Goal: Task Accomplishment & Management: Complete application form

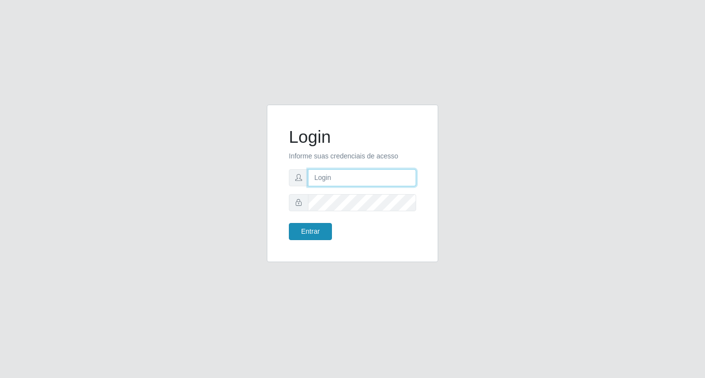
type input "rejane@bcruzarmas"
click at [313, 232] on button "Entrar" at bounding box center [310, 231] width 43 height 17
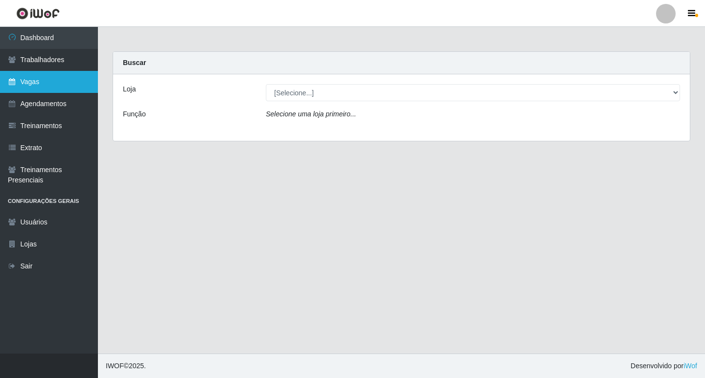
click at [35, 82] on link "Vagas" at bounding box center [49, 82] width 98 height 22
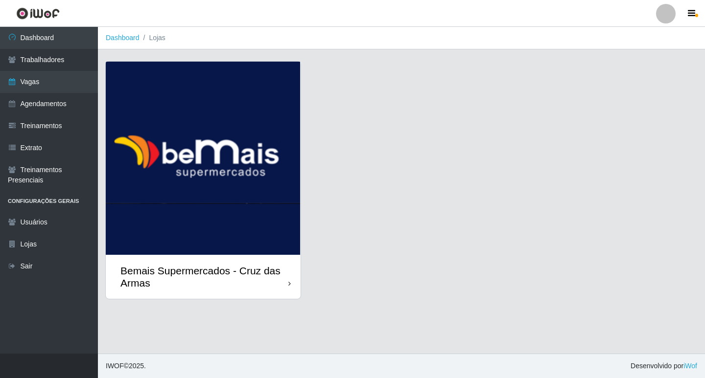
click at [135, 163] on img at bounding box center [203, 158] width 195 height 193
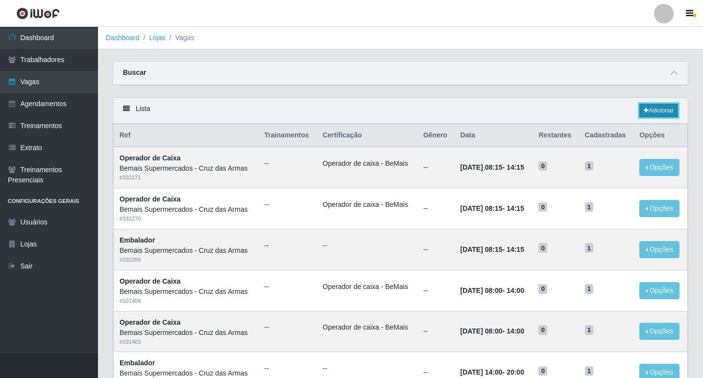
click at [653, 110] on link "Adicionar" at bounding box center [658, 111] width 39 height 14
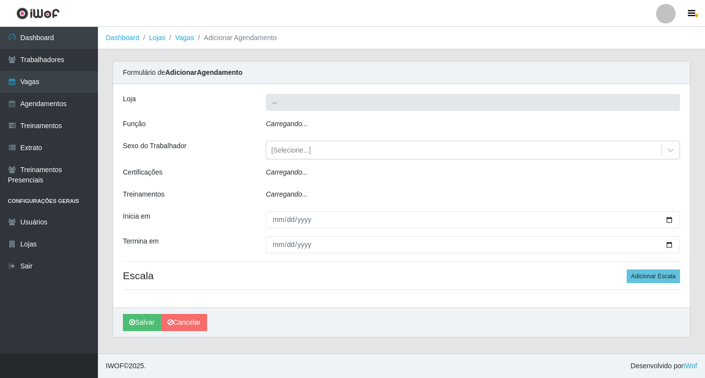
type input "Bemais Supermercados - Cruz das Armas"
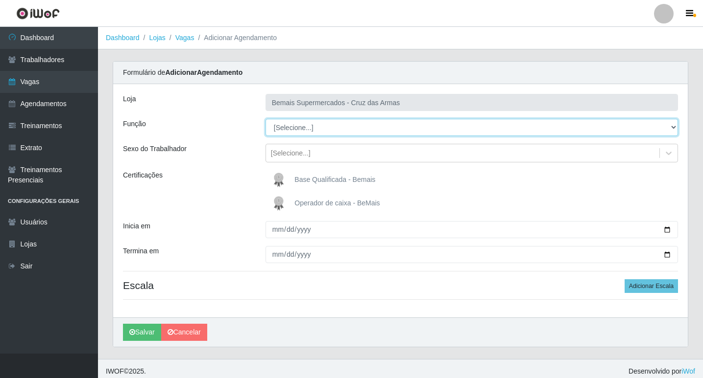
click at [312, 127] on select "[Selecione...] ASG ASG + ASG ++ Auxiliar de Estacionamento Auxiliar de Estacion…" at bounding box center [471, 127] width 412 height 17
select select "22"
click at [265, 119] on select "[Selecione...] ASG ASG + ASG ++ Auxiliar de Estacionamento Auxiliar de Estacion…" at bounding box center [471, 127] width 412 height 17
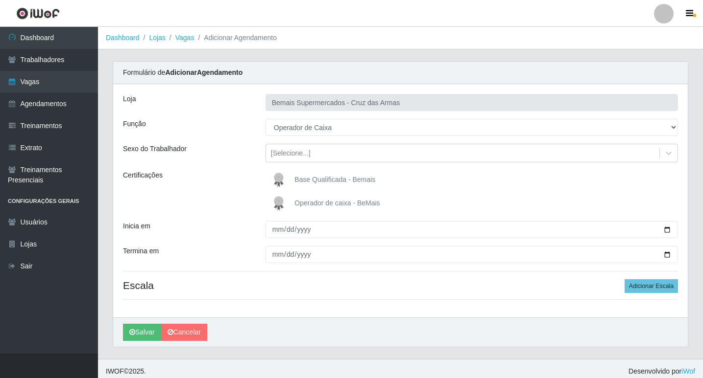
click at [278, 203] on img at bounding box center [281, 204] width 24 height 20
click at [0, 0] on input "Operador de caixa - BeMais" at bounding box center [0, 0] width 0 height 0
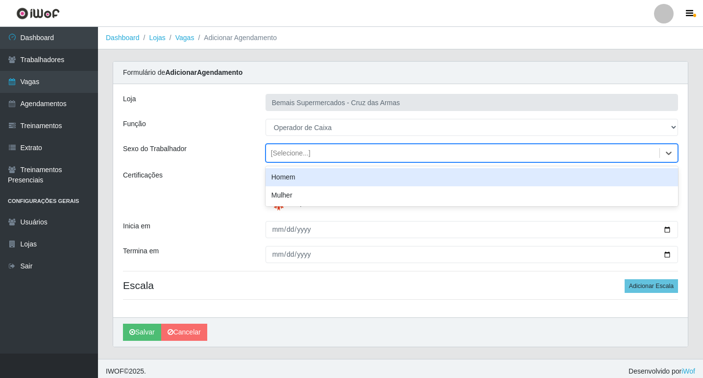
click at [271, 156] on div "[Selecione...]" at bounding box center [291, 153] width 40 height 10
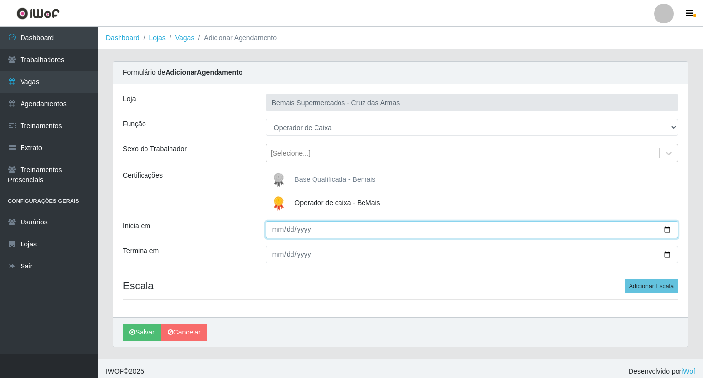
click at [274, 230] on input "Inicia em" at bounding box center [471, 229] width 412 height 17
type input "[DATE]"
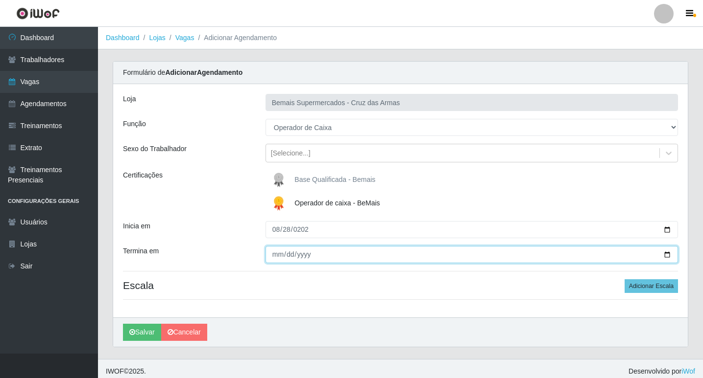
click at [279, 255] on input "Termina em" at bounding box center [471, 254] width 412 height 17
type input "[DATE]"
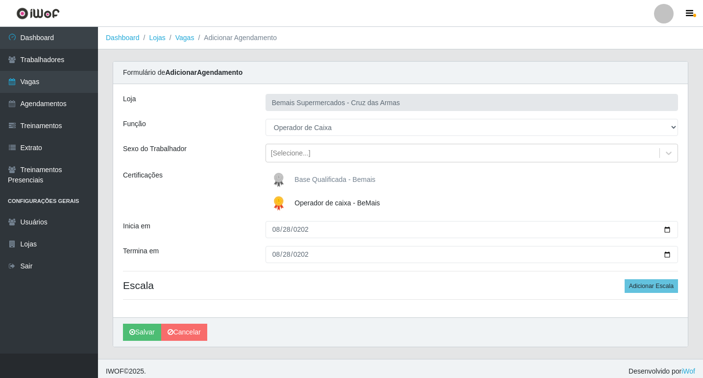
click at [444, 298] on div "Loja Bemais Supermercados - Cruz das Armas Função [Selecione...] ASG ASG + ASG …" at bounding box center [400, 201] width 574 height 234
click at [658, 286] on button "Adicionar Escala" at bounding box center [650, 287] width 53 height 14
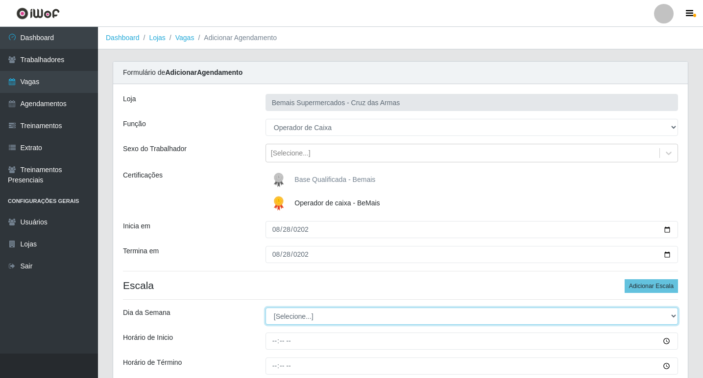
click at [280, 315] on select "[Selecione...] Segunda Terça Quarta Quinta Sexta Sábado Domingo" at bounding box center [471, 316] width 412 height 17
click at [280, 316] on select "[Selecione...] Segunda Terça Quarta Quinta Sexta Sábado Domingo" at bounding box center [471, 316] width 412 height 17
select select "4"
click at [265, 308] on select "[Selecione...] Segunda Terça Quarta Quinta Sexta Sábado Domingo" at bounding box center [471, 316] width 412 height 17
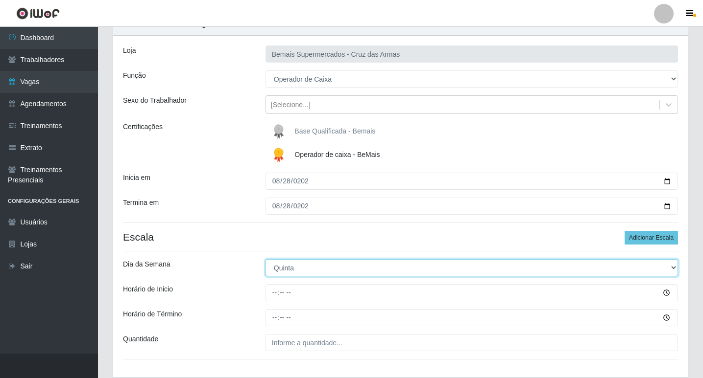
scroll to position [49, 0]
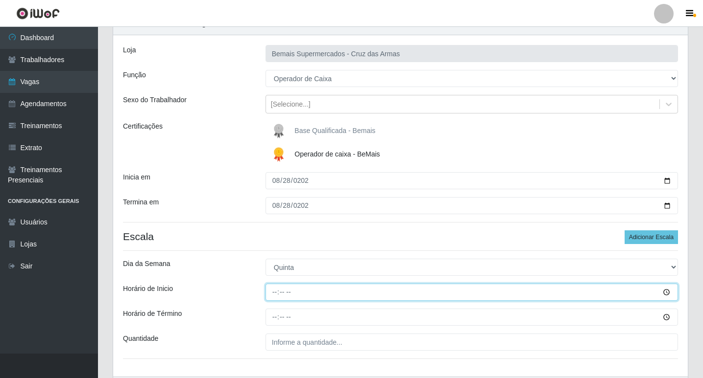
click at [273, 294] on input "Horário de Inicio" at bounding box center [471, 292] width 412 height 17
type input "14:00"
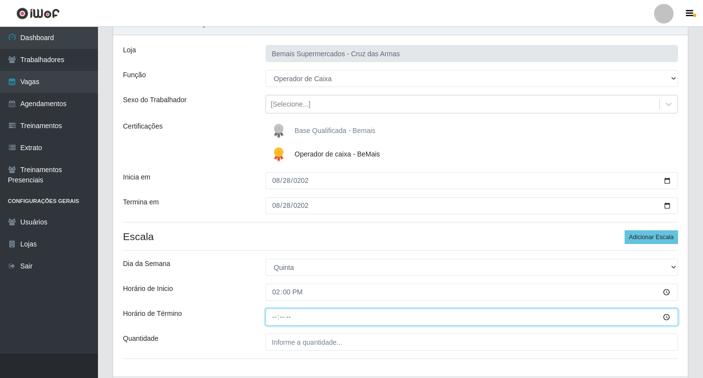
click at [272, 318] on input "Horário de Término" at bounding box center [471, 317] width 412 height 17
type input "20:00"
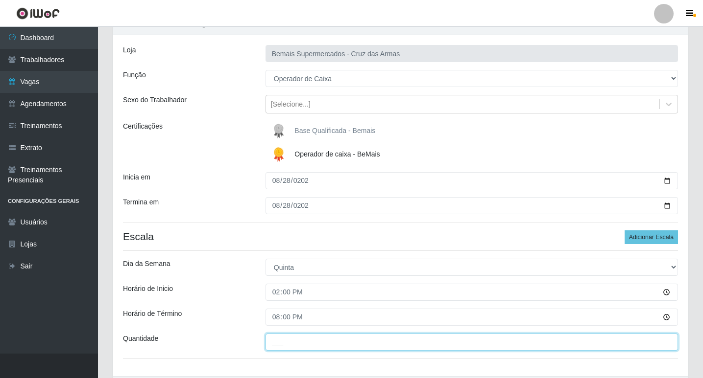
click at [288, 341] on input "___" at bounding box center [471, 342] width 412 height 17
type input "01_"
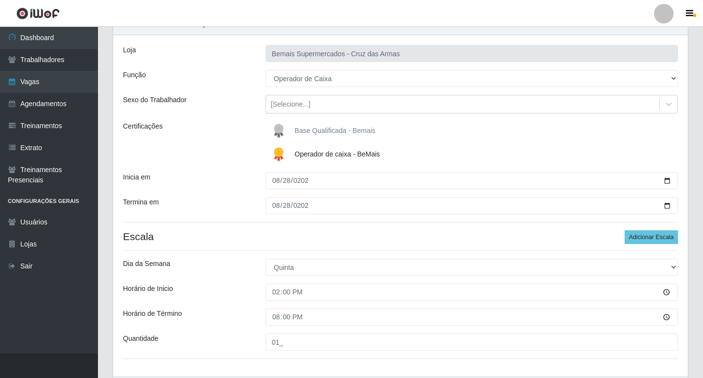
click at [237, 335] on div "Quantidade" at bounding box center [187, 342] width 142 height 17
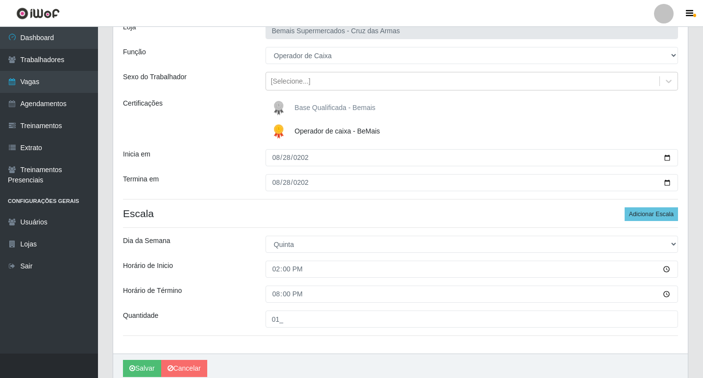
scroll to position [0, 0]
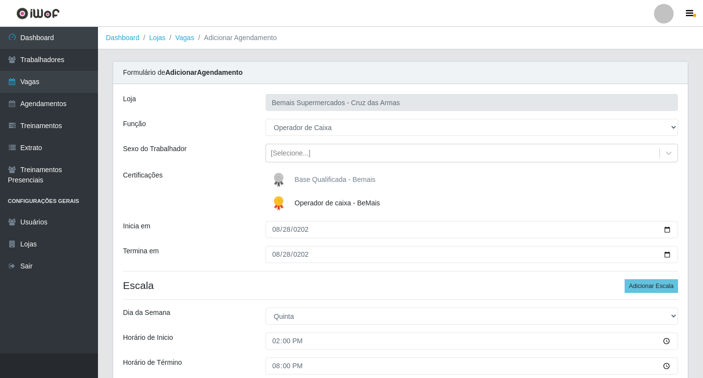
click at [221, 235] on div "Inicia em" at bounding box center [187, 229] width 142 height 17
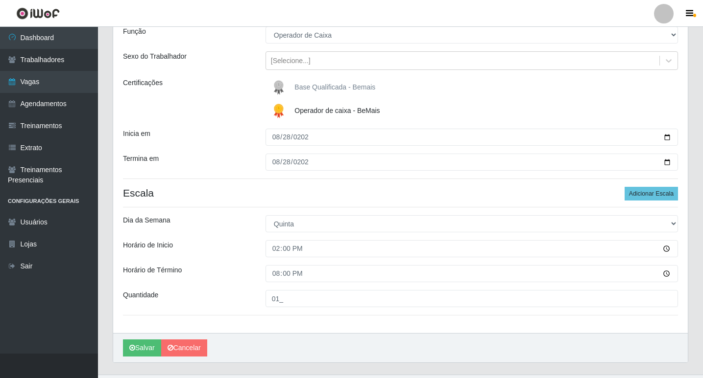
scroll to position [114, 0]
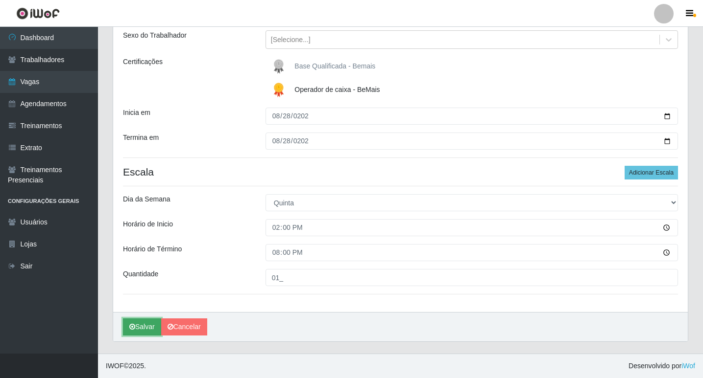
click at [146, 327] on button "Salvar" at bounding box center [142, 327] width 38 height 17
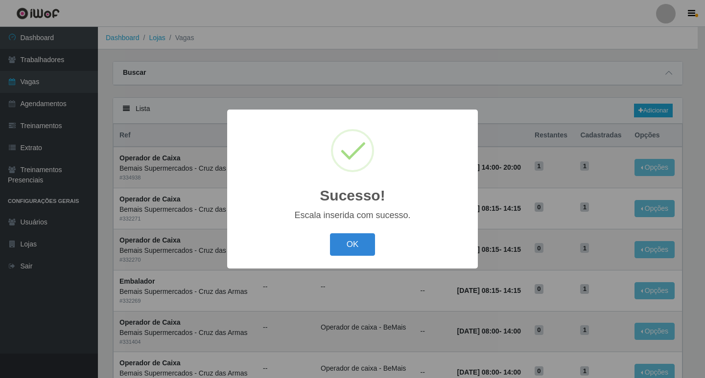
drag, startPoint x: 353, startPoint y: 239, endPoint x: 348, endPoint y: 250, distance: 11.4
click at [353, 240] on button "OK" at bounding box center [353, 245] width 46 height 23
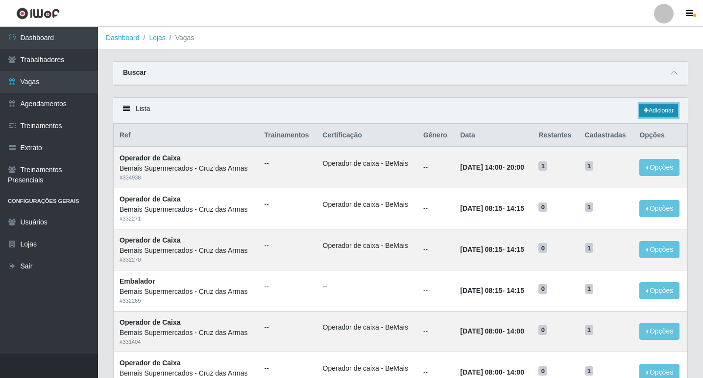
click at [665, 109] on link "Adicionar" at bounding box center [658, 111] width 39 height 14
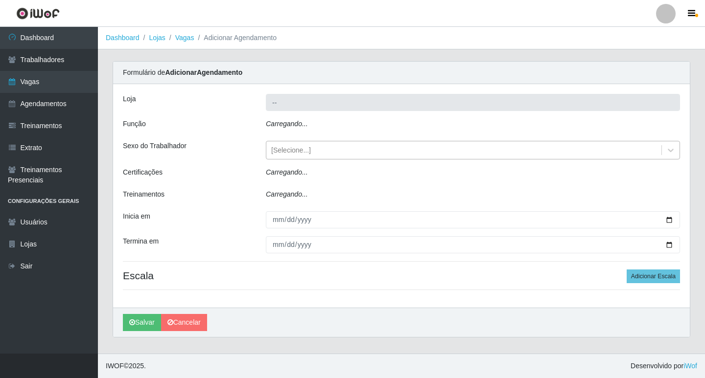
type input "Bemais Supermercados - Cruz das Armas"
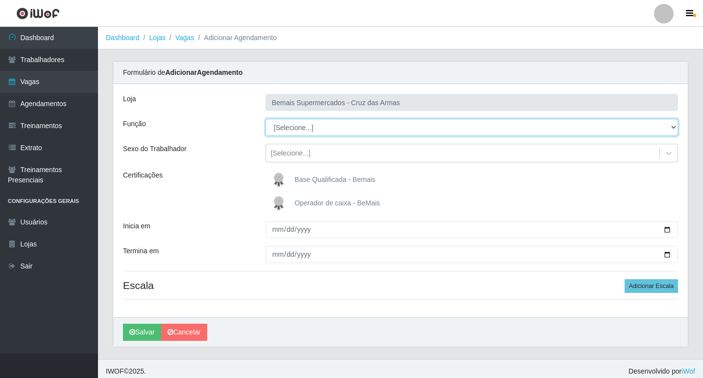
click at [286, 131] on select "[Selecione...] ASG ASG + ASG ++ Auxiliar de Estacionamento Auxiliar de Estacion…" at bounding box center [471, 127] width 412 height 17
select select "22"
click at [265, 119] on select "[Selecione...] ASG ASG + ASG ++ Auxiliar de Estacionamento Auxiliar de Estacion…" at bounding box center [471, 127] width 412 height 17
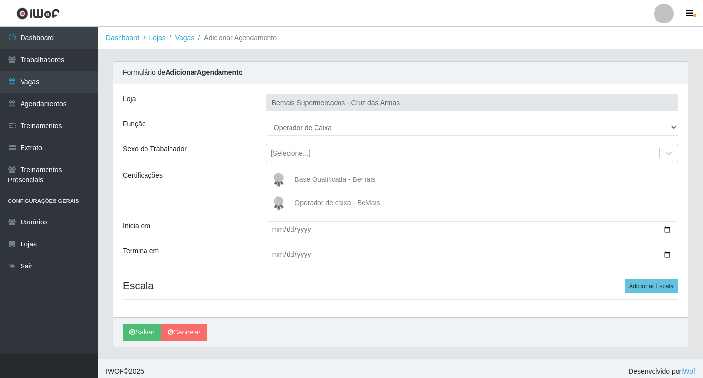
click at [282, 204] on img at bounding box center [281, 204] width 24 height 20
click at [0, 0] on input "Operador de caixa - BeMais" at bounding box center [0, 0] width 0 height 0
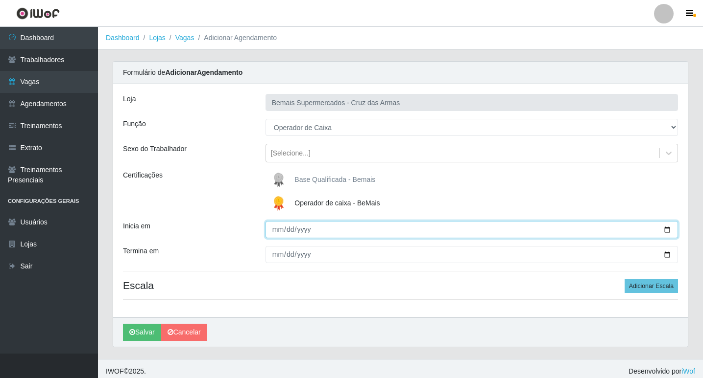
drag, startPoint x: 278, startPoint y: 231, endPoint x: 320, endPoint y: 255, distance: 48.9
click at [281, 232] on input "Inicia em" at bounding box center [471, 229] width 412 height 17
type input "[DATE]"
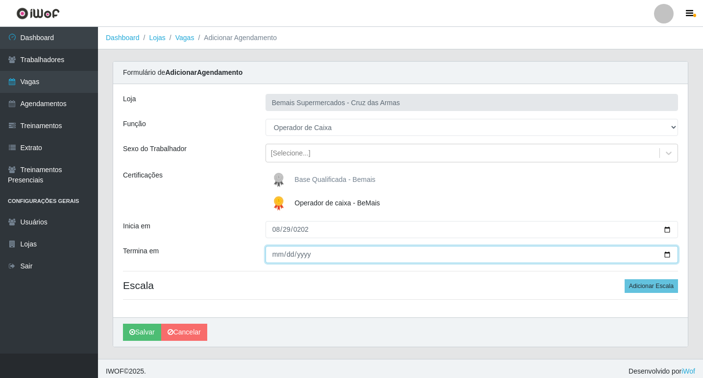
click at [276, 255] on input "Termina em" at bounding box center [471, 254] width 412 height 17
type input "[DATE]"
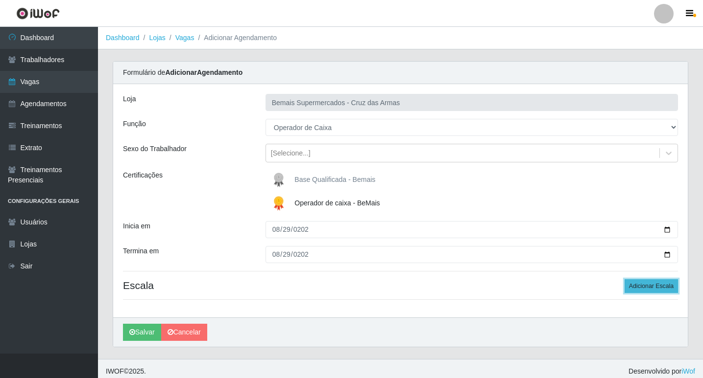
click at [662, 287] on button "Adicionar Escala" at bounding box center [650, 287] width 53 height 14
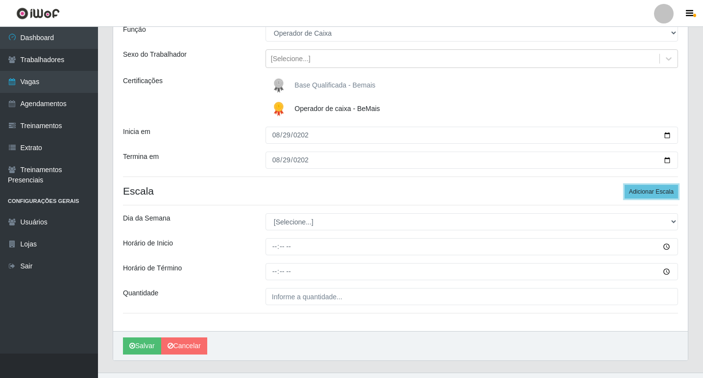
scroll to position [98, 0]
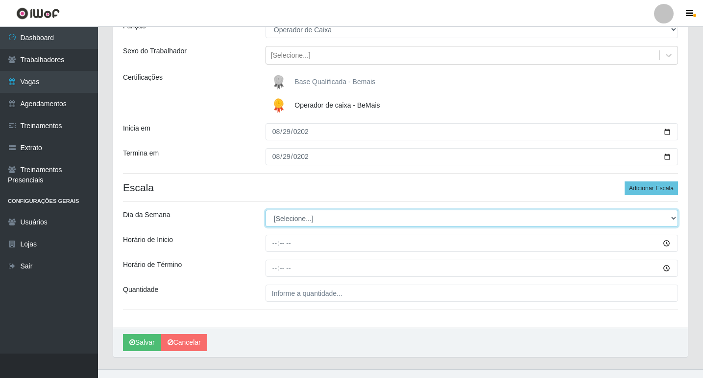
click at [282, 218] on select "[Selecione...] Segunda Terça Quarta Quinta Sexta Sábado Domingo" at bounding box center [471, 218] width 412 height 17
select select "5"
click at [265, 210] on select "[Selecione...] Segunda Terça Quarta Quinta Sexta Sábado Domingo" at bounding box center [471, 218] width 412 height 17
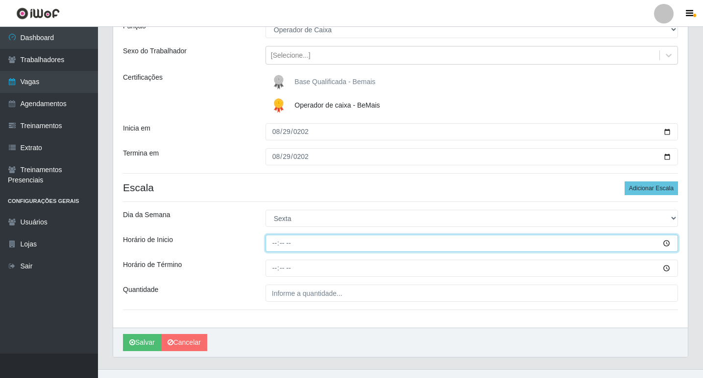
click at [275, 250] on input "Horário de Inicio" at bounding box center [471, 243] width 412 height 17
type input "14:00"
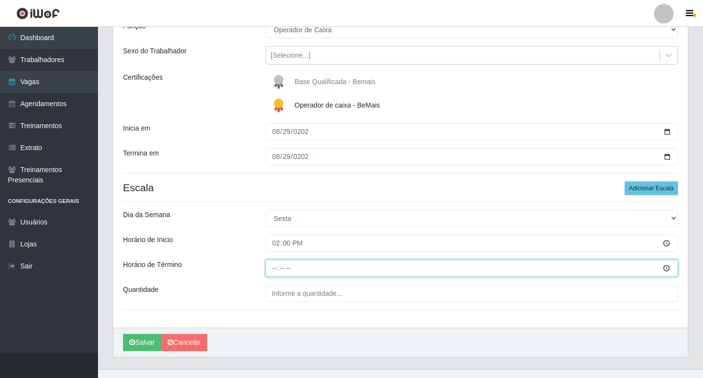
click at [272, 267] on input "Horário de Término" at bounding box center [471, 268] width 412 height 17
type input "20:00"
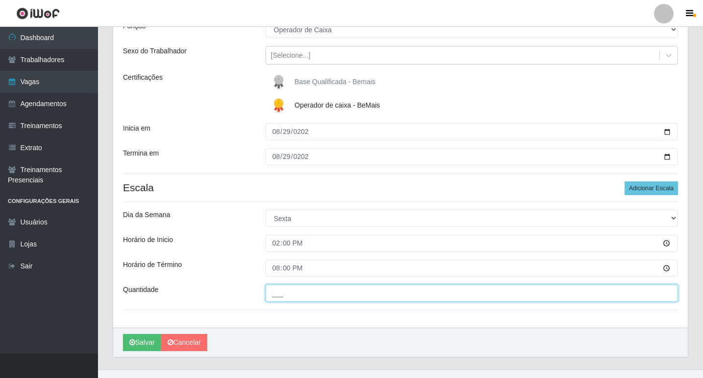
click at [283, 296] on input "___" at bounding box center [471, 293] width 412 height 17
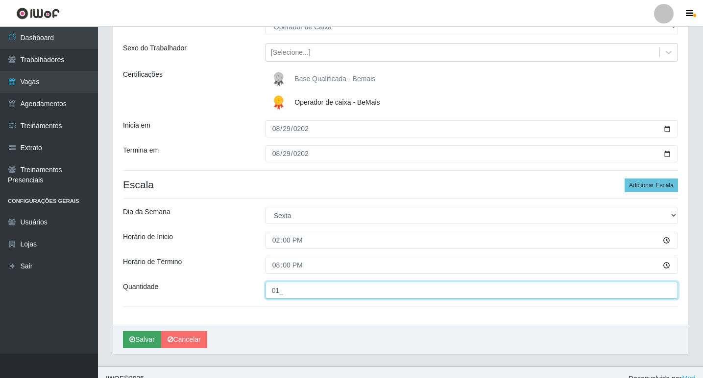
scroll to position [114, 0]
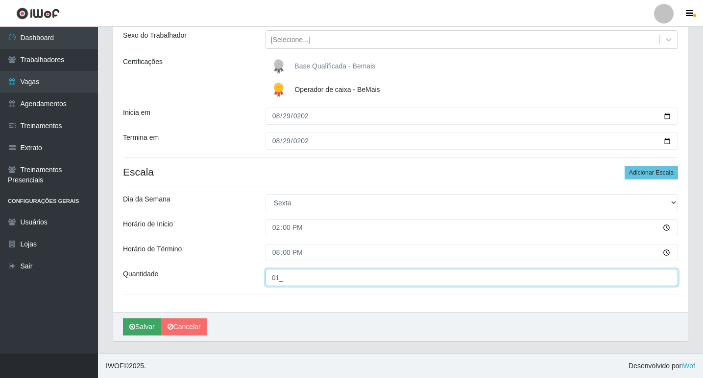
type input "01_"
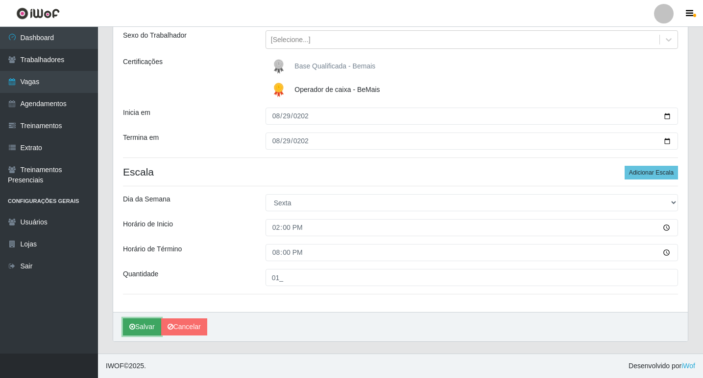
click at [141, 328] on button "Salvar" at bounding box center [142, 327] width 38 height 17
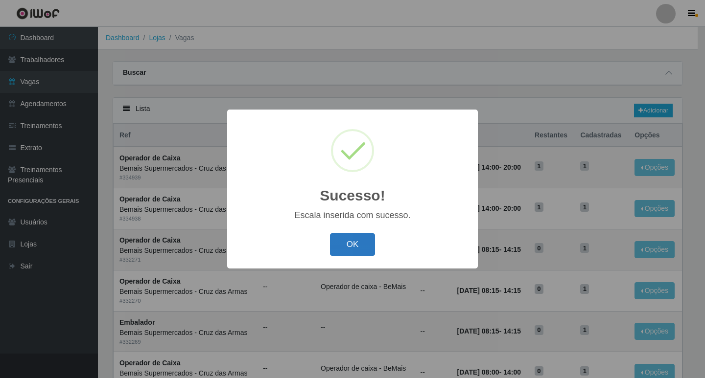
click at [353, 242] on button "OK" at bounding box center [353, 245] width 46 height 23
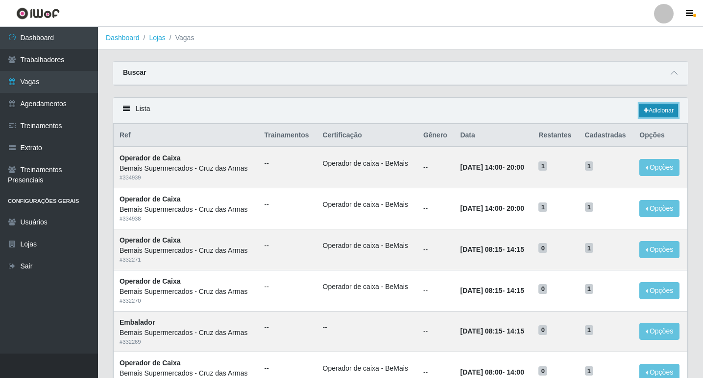
click at [664, 109] on link "Adicionar" at bounding box center [658, 111] width 39 height 14
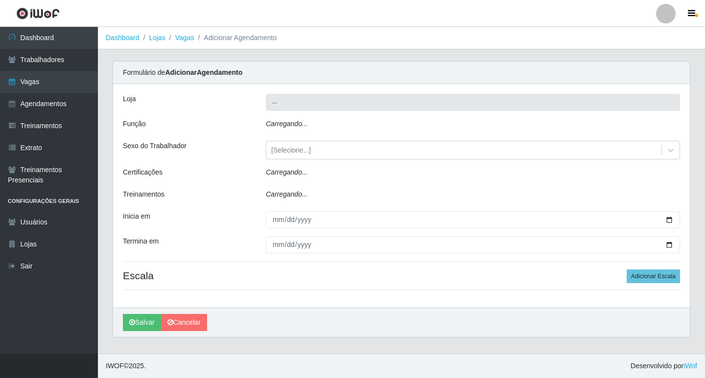
type input "Bemais Supermercados - Cruz das Armas"
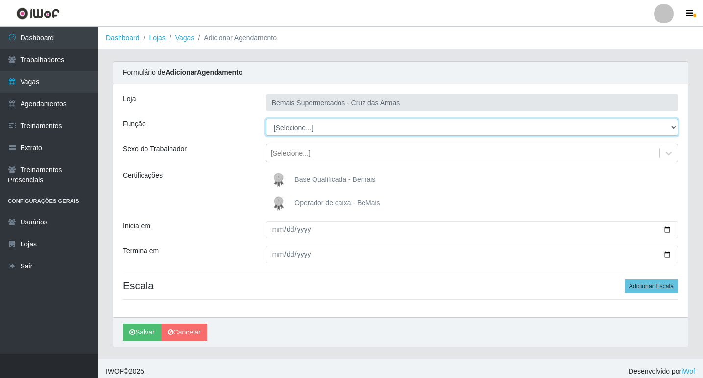
click at [286, 127] on select "[Selecione...] ASG ASG + ASG ++ Auxiliar de Estacionamento Auxiliar de Estacion…" at bounding box center [471, 127] width 412 height 17
select select "22"
click at [265, 119] on select "[Selecione...] ASG ASG + ASG ++ Auxiliar de Estacionamento Auxiliar de Estacion…" at bounding box center [471, 127] width 412 height 17
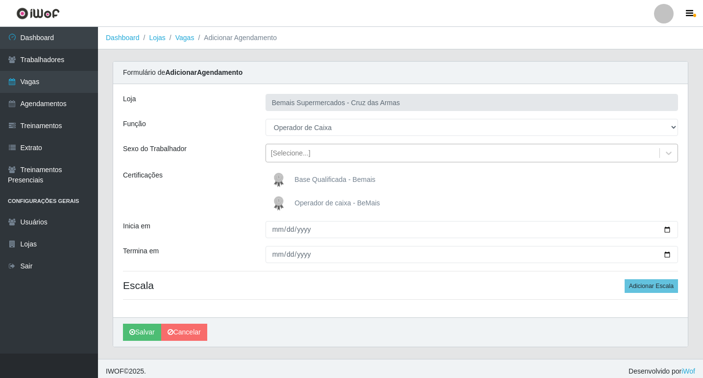
click at [300, 154] on div "[Selecione...]" at bounding box center [291, 153] width 40 height 10
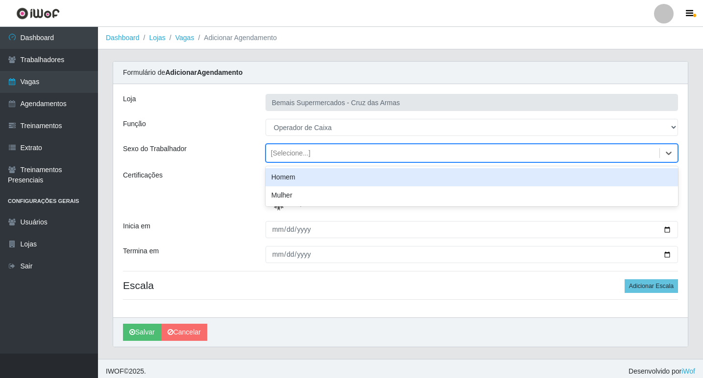
click at [300, 154] on div "[Selecione...]" at bounding box center [291, 153] width 40 height 10
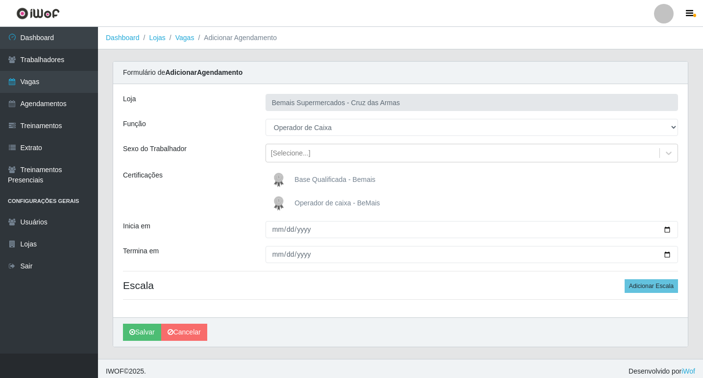
click at [277, 204] on img at bounding box center [281, 204] width 24 height 20
click at [0, 0] on input "Operador de caixa - BeMais" at bounding box center [0, 0] width 0 height 0
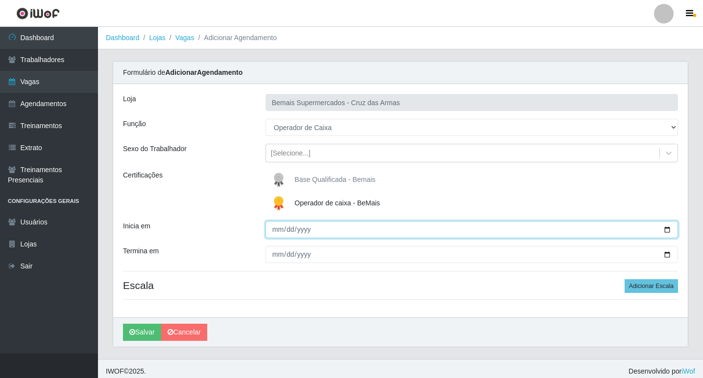
click at [276, 233] on input "Inicia em" at bounding box center [471, 229] width 412 height 17
type input "[DATE]"
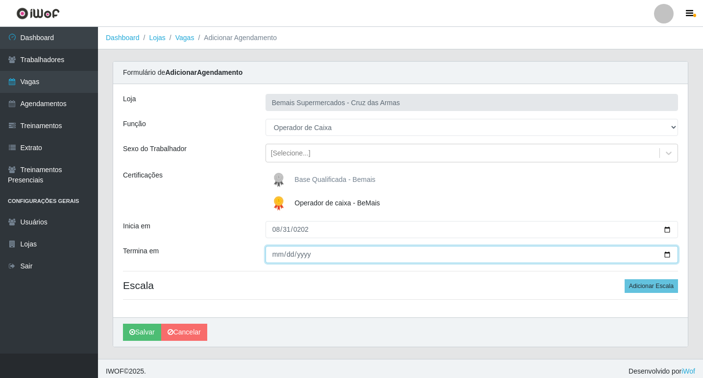
click at [269, 259] on input "Termina em" at bounding box center [471, 254] width 412 height 17
type input "[DATE]"
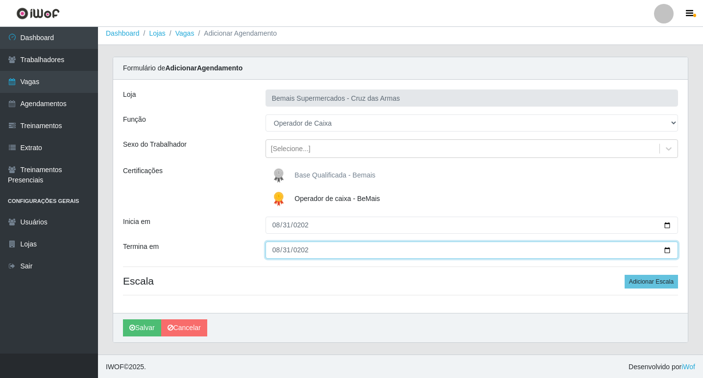
scroll to position [5, 0]
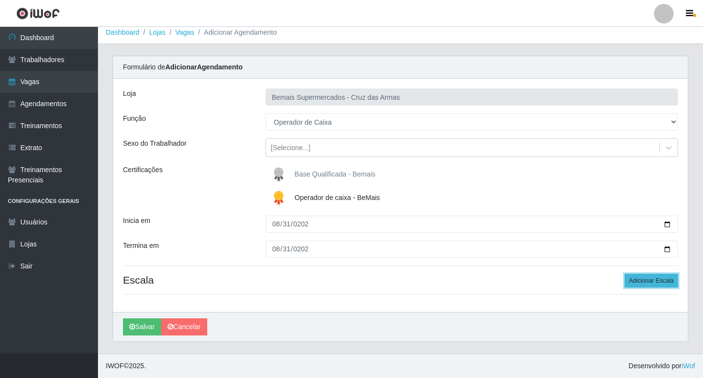
click at [659, 277] on button "Adicionar Escala" at bounding box center [650, 281] width 53 height 14
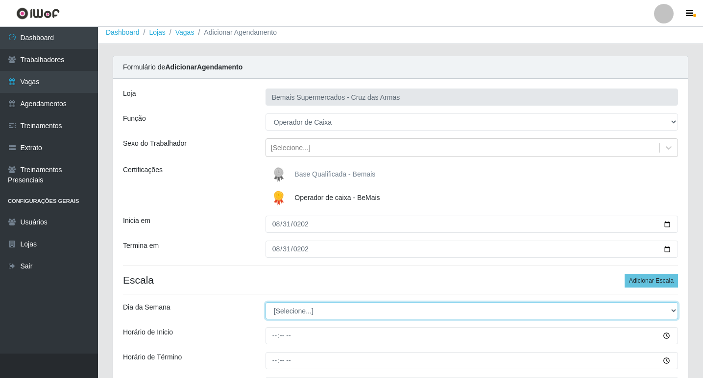
click at [282, 314] on select "[Selecione...] Segunda Terça Quarta Quinta Sexta Sábado Domingo" at bounding box center [471, 311] width 412 height 17
select select "0"
click at [265, 303] on select "[Selecione...] Segunda Terça Quarta Quinta Sexta Sábado Domingo" at bounding box center [471, 311] width 412 height 17
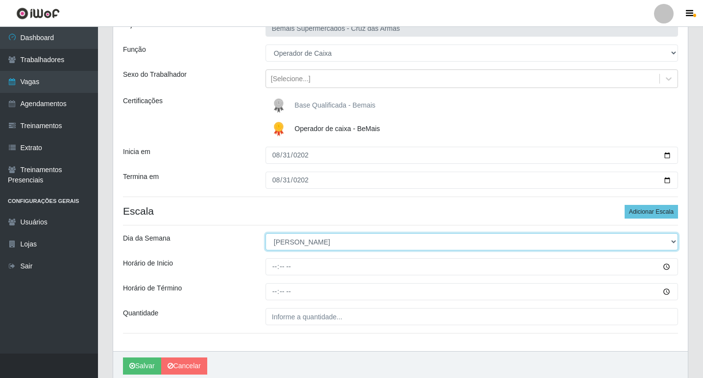
scroll to position [103, 0]
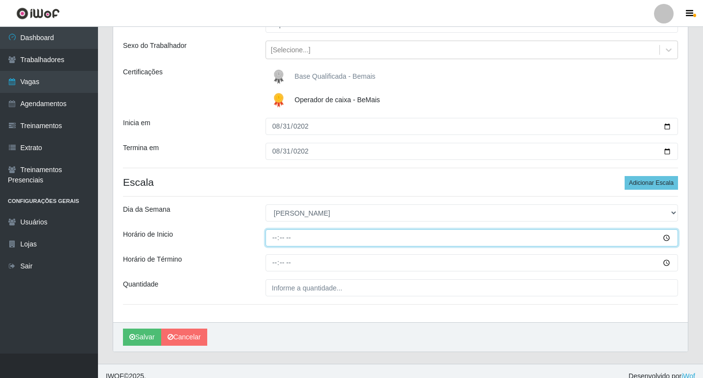
click at [271, 240] on input "Horário de Inicio" at bounding box center [471, 238] width 412 height 17
type input "08:15"
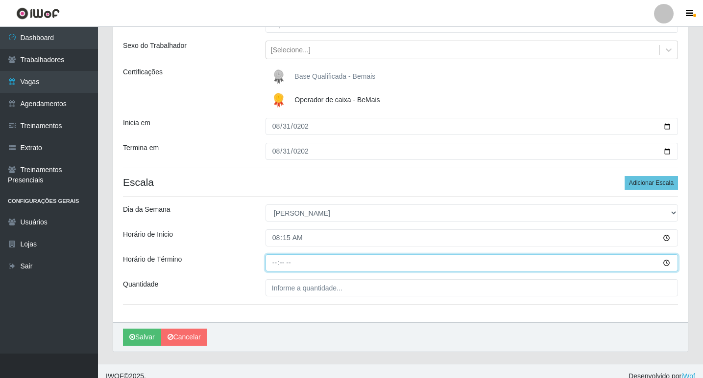
click at [271, 270] on input "Horário de Término" at bounding box center [471, 263] width 412 height 17
type input "08:15"
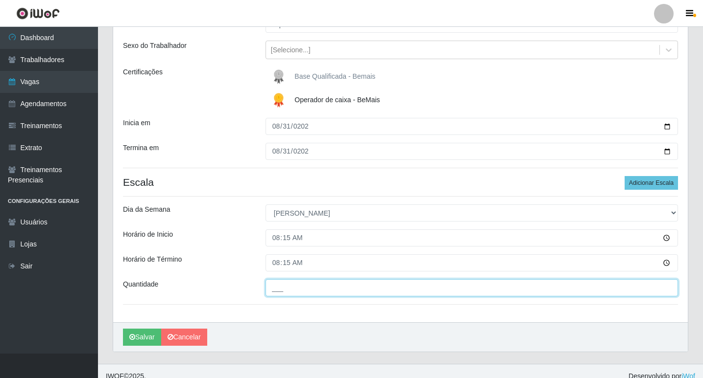
click at [277, 290] on input "___" at bounding box center [471, 288] width 412 height 17
type input "01_"
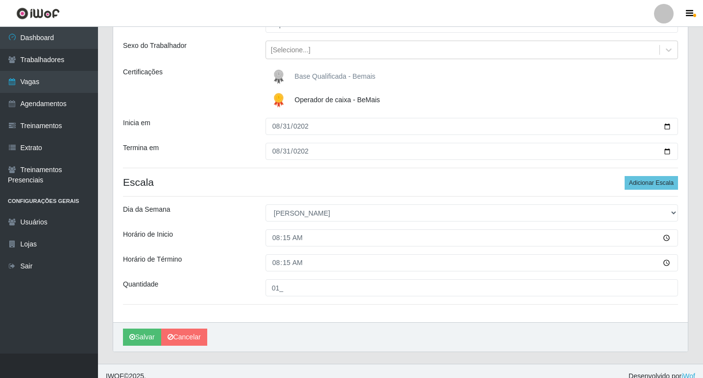
click at [215, 266] on div "Horário de Término" at bounding box center [187, 263] width 142 height 17
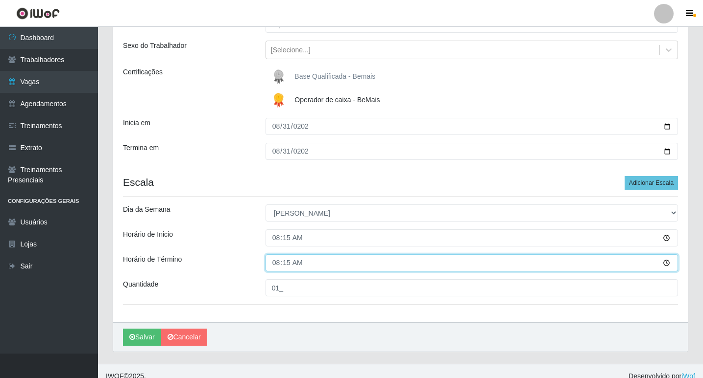
click at [273, 269] on input "08:15" at bounding box center [471, 263] width 412 height 17
type input "14:15"
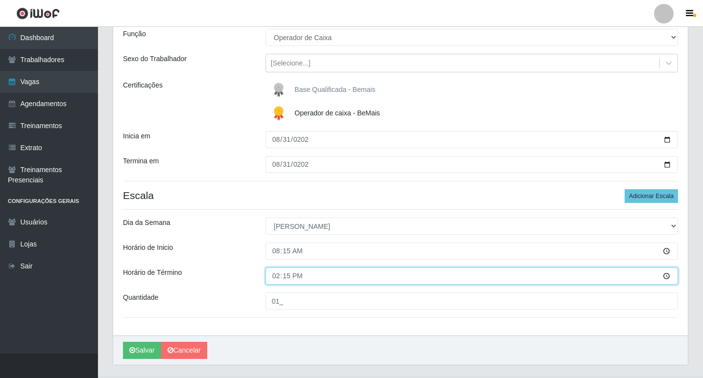
scroll to position [98, 0]
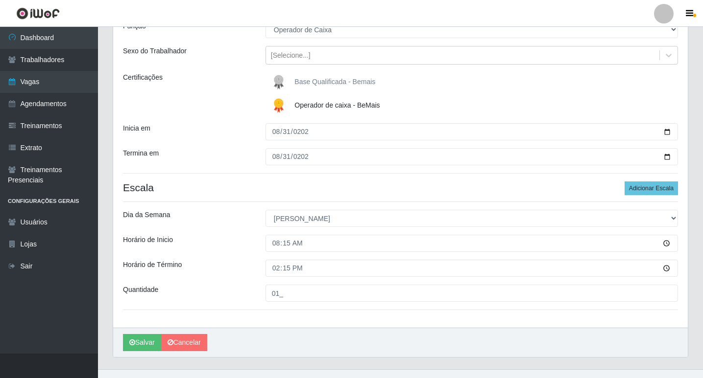
drag, startPoint x: 258, startPoint y: 280, endPoint x: 285, endPoint y: 280, distance: 27.4
click at [259, 280] on div "Loja Bemais Supermercados - Cruz das Armas Função [Selecione...] ASG ASG + ASG …" at bounding box center [400, 157] width 574 height 342
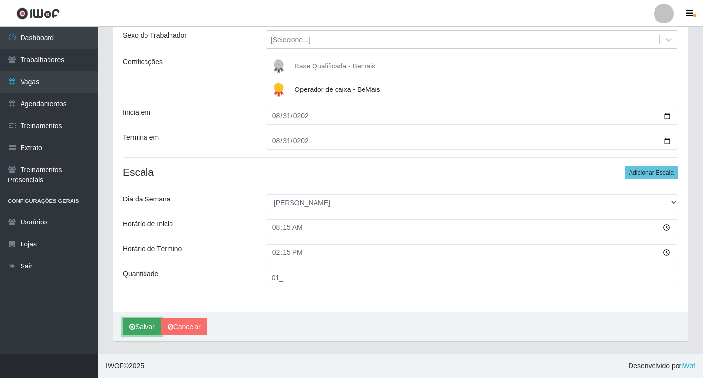
click at [137, 326] on button "Salvar" at bounding box center [142, 327] width 38 height 17
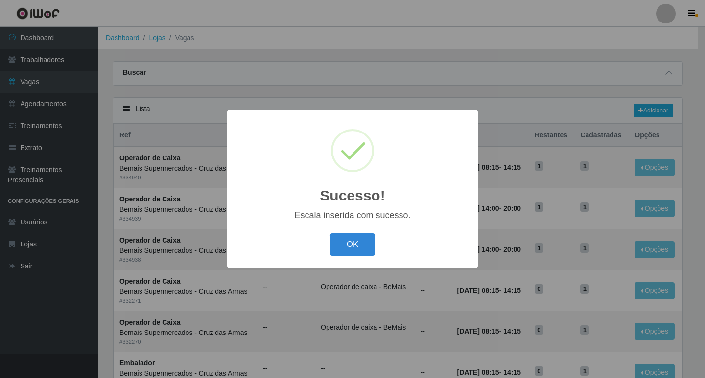
click at [353, 241] on button "OK" at bounding box center [353, 245] width 46 height 23
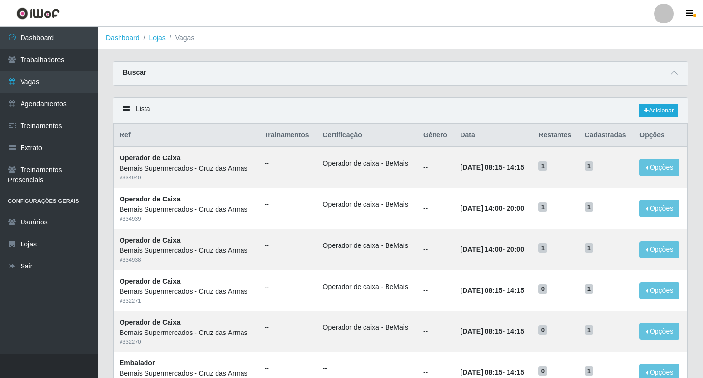
click at [451, 114] on div "Lista Adicionar" at bounding box center [400, 111] width 574 height 26
click at [652, 107] on link "Adicionar" at bounding box center [658, 111] width 39 height 14
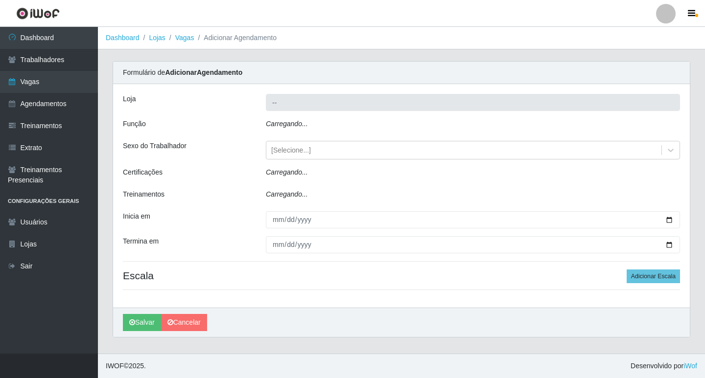
type input "Bemais Supermercados - Cruz das Armas"
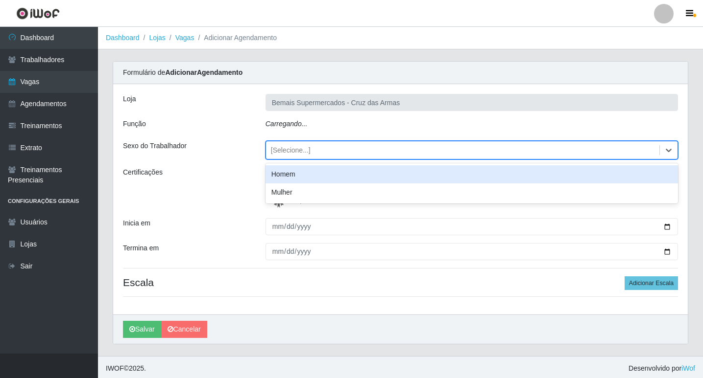
click at [280, 159] on div "[Selecione...]" at bounding box center [471, 150] width 412 height 19
click at [295, 122] on icon "Carregando..." at bounding box center [286, 124] width 42 height 8
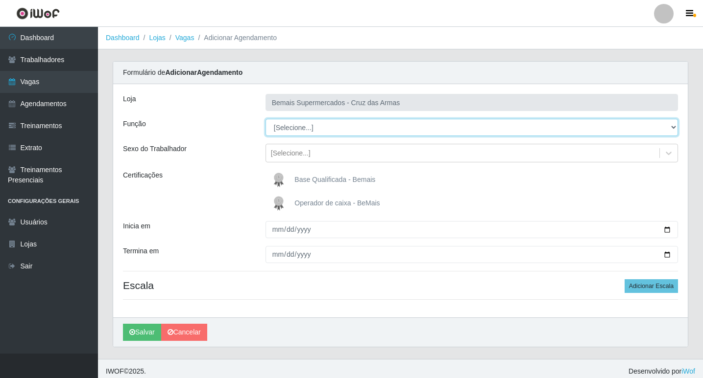
click at [278, 129] on select "[Selecione...] ASG ASG + ASG ++ Auxiliar de Estacionamento Auxiliar de Estacion…" at bounding box center [471, 127] width 412 height 17
select select "22"
click at [265, 119] on select "[Selecione...] ASG ASG + ASG ++ Auxiliar de Estacionamento Auxiliar de Estacion…" at bounding box center [471, 127] width 412 height 17
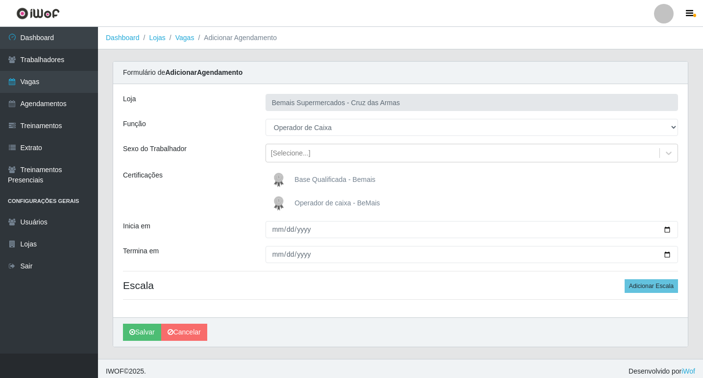
click at [280, 205] on img at bounding box center [281, 204] width 24 height 20
click at [0, 0] on input "Operador de caixa - BeMais" at bounding box center [0, 0] width 0 height 0
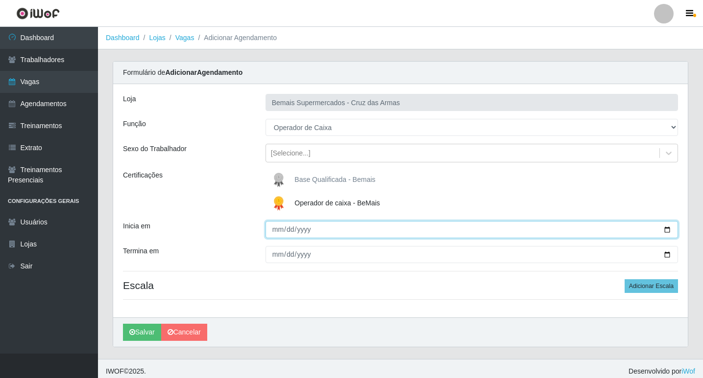
click at [274, 232] on input "Inicia em" at bounding box center [471, 229] width 412 height 17
type input "[DATE]"
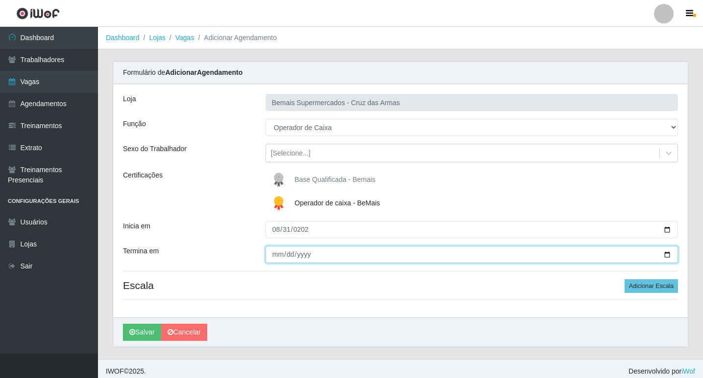
click at [273, 259] on input "Termina em" at bounding box center [471, 254] width 412 height 17
click at [284, 256] on input "Termina em" at bounding box center [471, 254] width 412 height 17
type input "[DATE]"
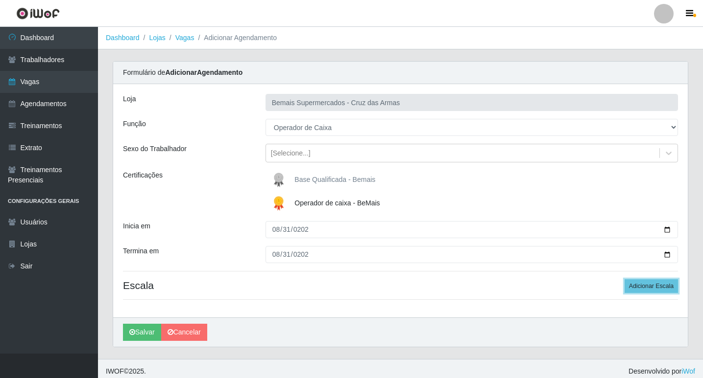
drag, startPoint x: 652, startPoint y: 283, endPoint x: 606, endPoint y: 278, distance: 46.3
click at [651, 283] on button "Adicionar Escala" at bounding box center [650, 287] width 53 height 14
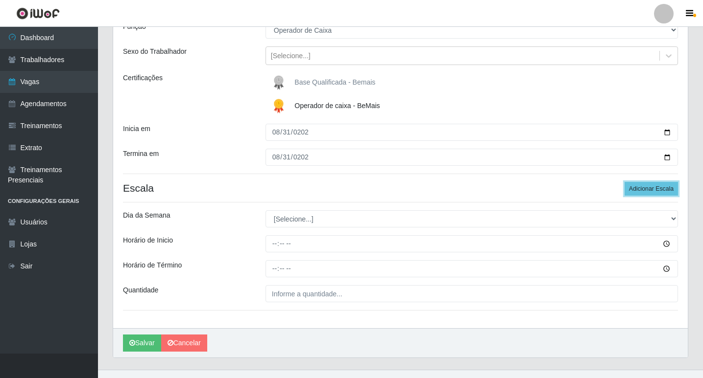
scroll to position [98, 0]
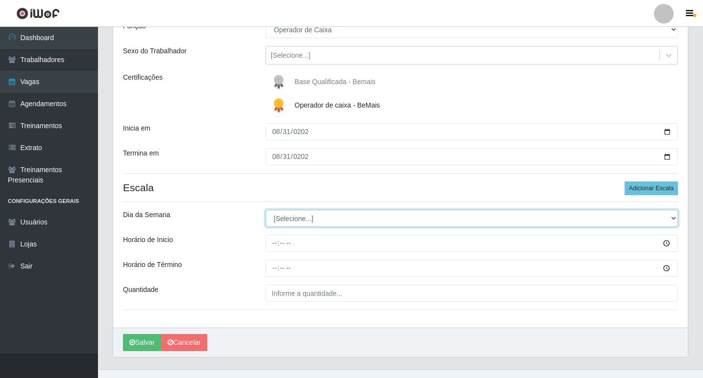
click at [288, 219] on select "[Selecione...] Segunda Terça Quarta Quinta Sexta Sábado Domingo" at bounding box center [471, 218] width 412 height 17
select select "0"
click at [265, 210] on select "[Selecione...] Segunda Terça Quarta Quinta Sexta Sábado Domingo" at bounding box center [471, 218] width 412 height 17
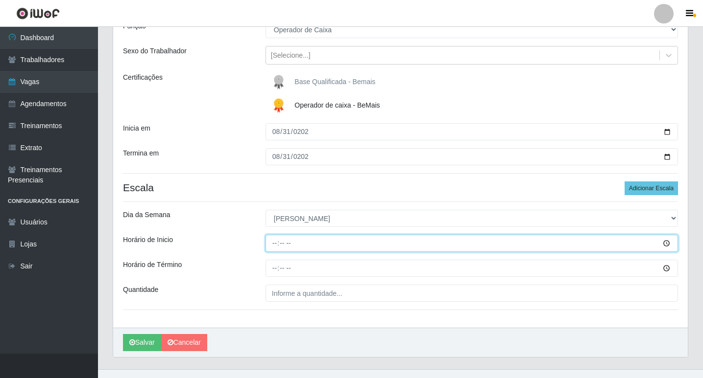
click at [274, 246] on input "Horário de Inicio" at bounding box center [471, 243] width 412 height 17
type input "08:15"
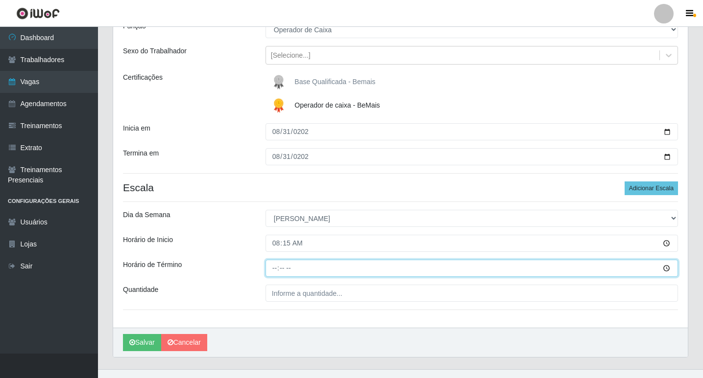
click at [272, 270] on input "Horário de Término" at bounding box center [471, 268] width 412 height 17
type input "14:15"
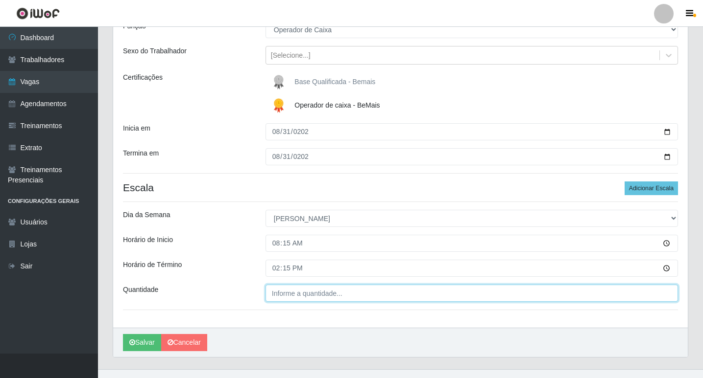
click at [277, 292] on input "Quantidade" at bounding box center [471, 293] width 412 height 17
type input "01_"
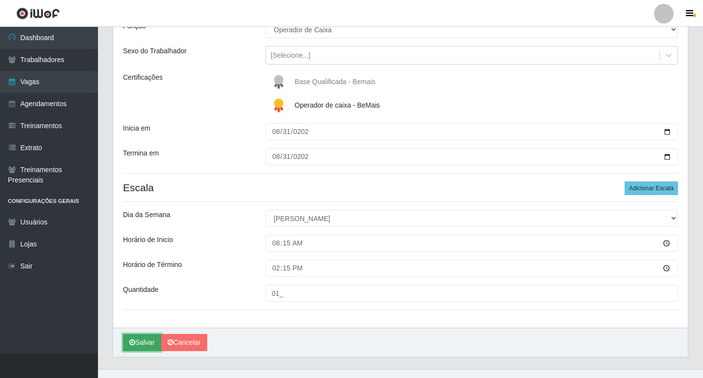
click at [136, 339] on button "Salvar" at bounding box center [142, 342] width 38 height 17
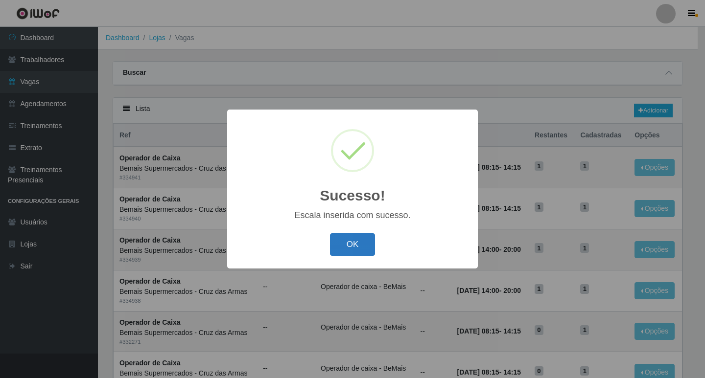
click at [356, 246] on button "OK" at bounding box center [353, 245] width 46 height 23
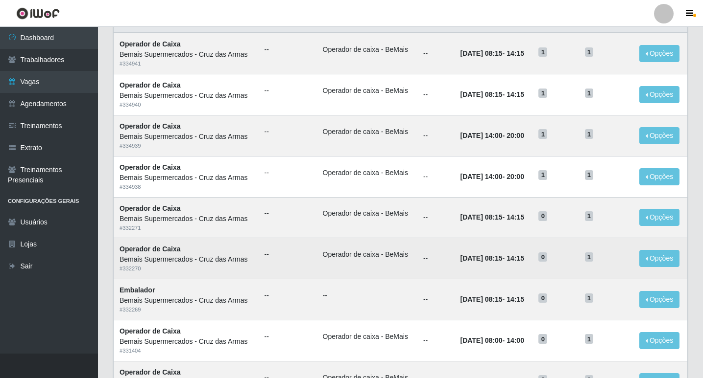
scroll to position [49, 0]
